Goal: Information Seeking & Learning: Learn about a topic

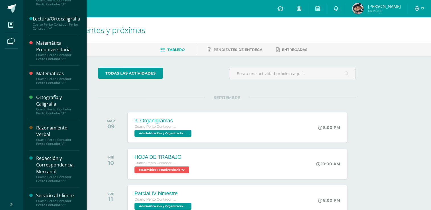
scroll to position [197, 0]
click at [44, 127] on div "Razonamiento Verbal" at bounding box center [57, 130] width 43 height 13
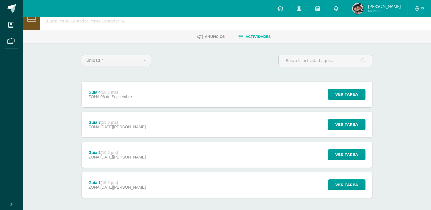
scroll to position [29, 0]
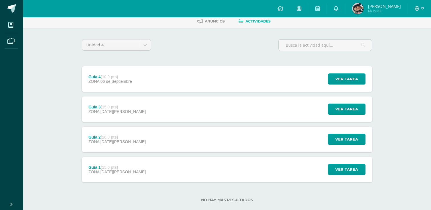
click at [135, 111] on div "Guía 3 (15.0 pts) ZONA 22 de Agosto Ver tarea Guía 3 Razonamiento Verbal Cargan…" at bounding box center [227, 110] width 291 height 26
click at [135, 111] on div "Cargando contenido" at bounding box center [215, 118] width 173 height 15
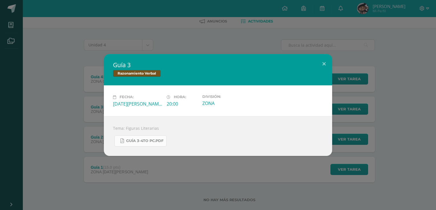
click at [138, 141] on span "Guía 3-4to PC.pdf" at bounding box center [144, 141] width 37 height 5
click at [145, 142] on span "Guía 3-4to PC.pdf" at bounding box center [144, 141] width 37 height 5
click at [323, 49] on div "Guía 3 Razonamiento Verbal Fecha: Viernes 22 de Agosto Hora: 20:00 División: ZO…" at bounding box center [218, 105] width 436 height 210
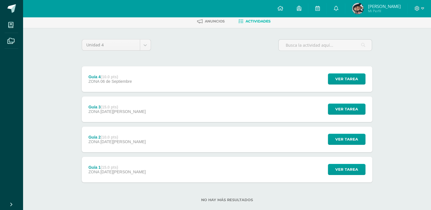
click at [361, 12] on img at bounding box center [357, 8] width 11 height 11
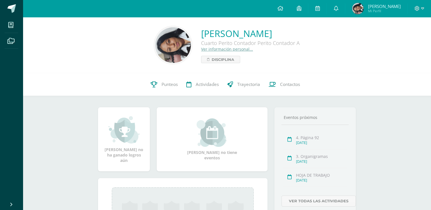
click at [155, 42] on img at bounding box center [173, 45] width 36 height 36
click at [155, 40] on img at bounding box center [173, 45] width 36 height 36
click at [212, 51] on link "Ver información personal..." at bounding box center [227, 48] width 52 height 5
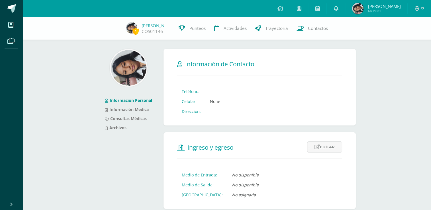
click at [127, 75] on img at bounding box center [129, 68] width 36 height 36
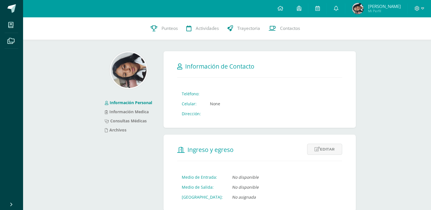
click at [129, 60] on img at bounding box center [129, 70] width 36 height 36
click at [132, 67] on img at bounding box center [129, 70] width 36 height 36
drag, startPoint x: 132, startPoint y: 67, endPoint x: 120, endPoint y: 72, distance: 13.3
click at [120, 72] on img at bounding box center [129, 70] width 36 height 36
click at [175, 28] on span "Punteos" at bounding box center [170, 28] width 16 height 6
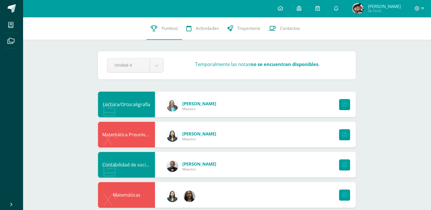
click at [356, 11] on img at bounding box center [357, 8] width 11 height 11
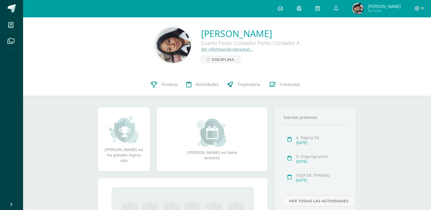
click at [155, 43] on img at bounding box center [173, 45] width 36 height 36
drag, startPoint x: 151, startPoint y: 43, endPoint x: 84, endPoint y: 86, distance: 79.3
click at [84, 86] on div "0 Emelin Paiz COS01146 Punteos Actividades Trayectoria Contactos" at bounding box center [227, 84] width 409 height 23
click at [103, 76] on div "0 Emelin Paiz COS01146 Punteos Actividades Trayectoria Contactos" at bounding box center [227, 84] width 409 height 23
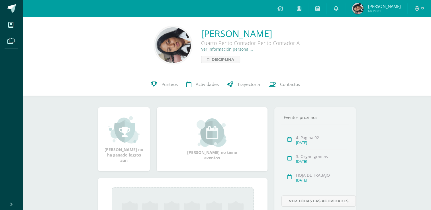
click at [237, 44] on div "Cuarto Perito Contador Perito Contador A" at bounding box center [250, 43] width 99 height 7
click at [257, 30] on link "Emelin Guadalupe Paiz Velasquez" at bounding box center [250, 33] width 99 height 12
click at [122, 80] on div "0 [PERSON_NAME] COS01146 Punteos Actividades Trayectoria Contactos" at bounding box center [227, 84] width 409 height 23
